Goal: Transaction & Acquisition: Purchase product/service

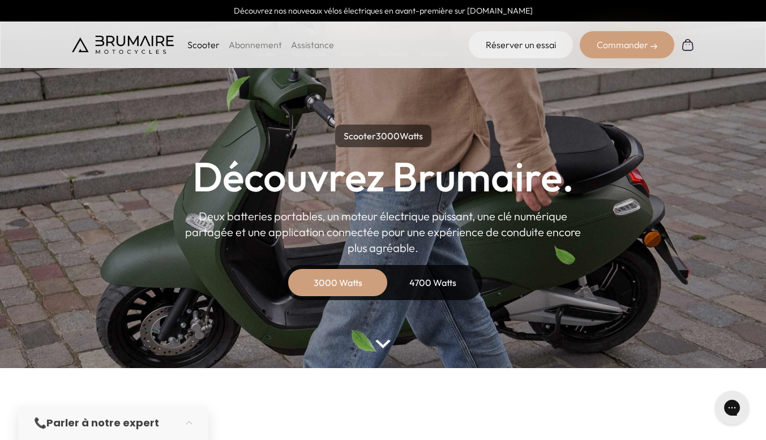
click at [631, 50] on div "Commander" at bounding box center [627, 44] width 95 height 27
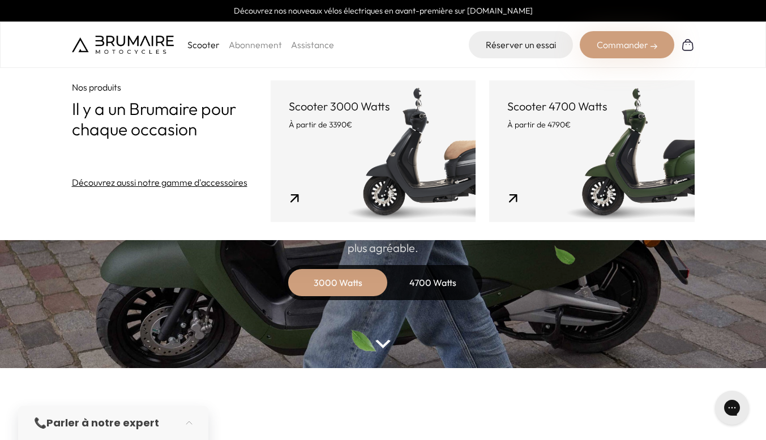
click at [308, 47] on link "Assistance" at bounding box center [312, 44] width 43 height 11
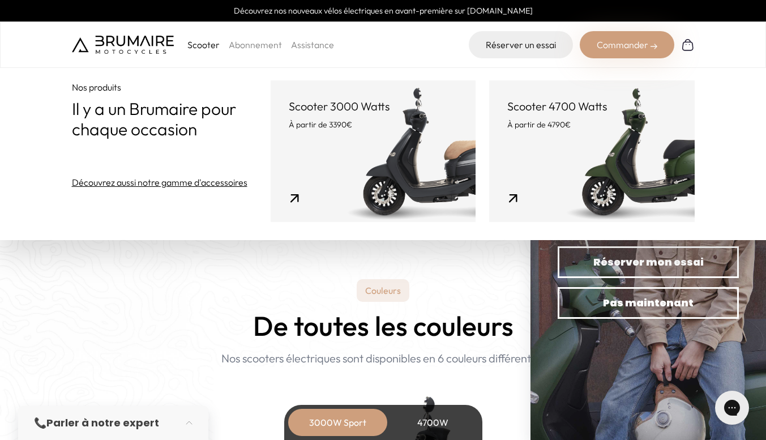
scroll to position [906, 0]
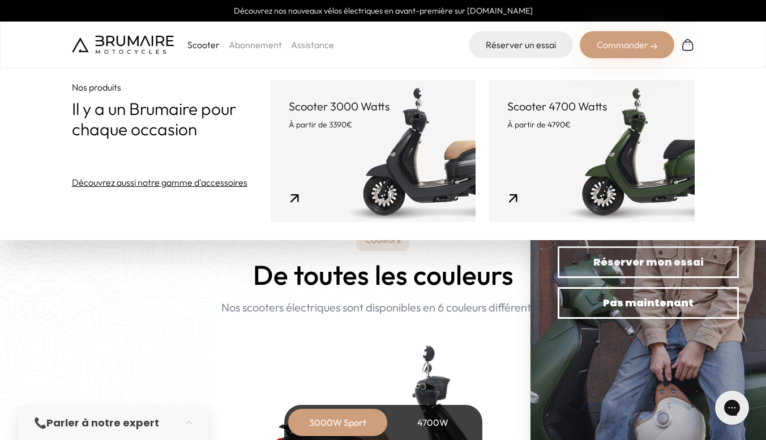
click at [173, 186] on link "Découvrez aussi notre gamme d'accessoires" at bounding box center [159, 182] width 175 height 14
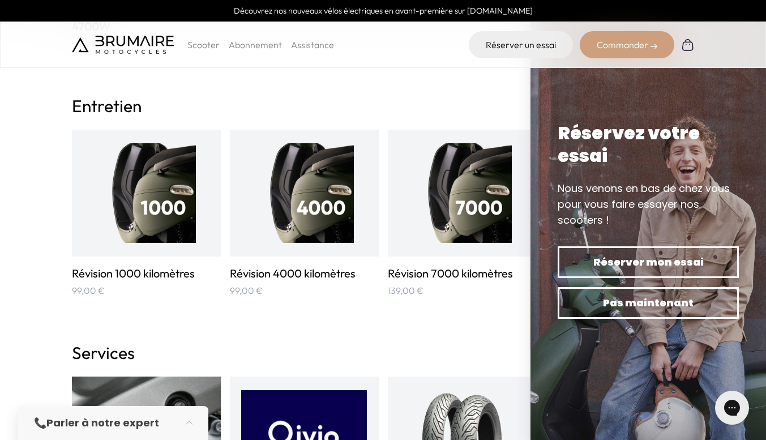
scroll to position [1132, 0]
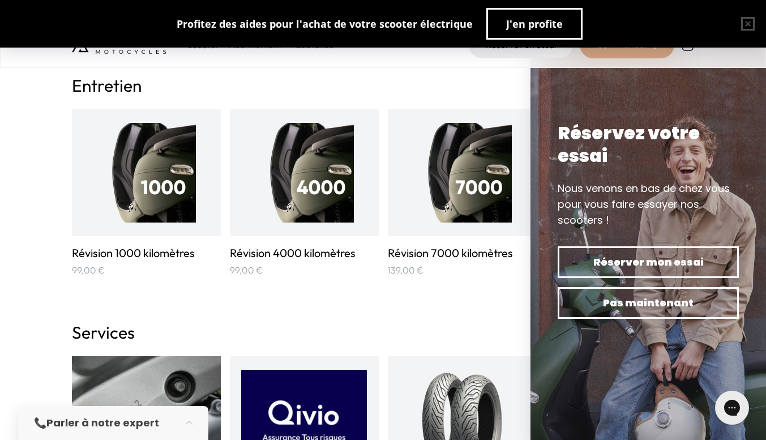
click at [297, 194] on img at bounding box center [304, 173] width 100 height 100
